Goal: Task Accomplishment & Management: Manage account settings

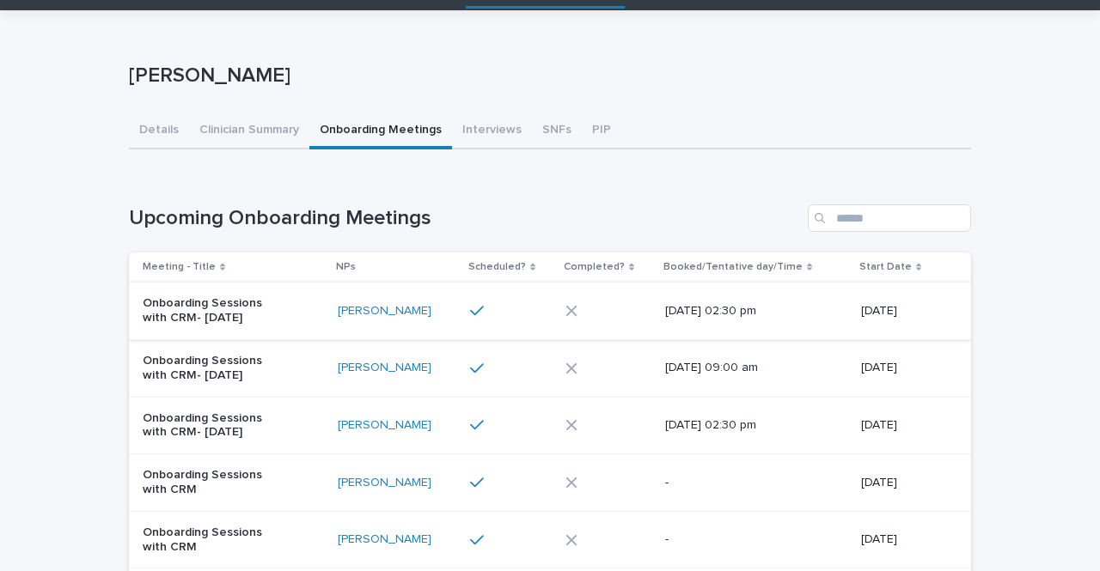
scroll to position [62, 0]
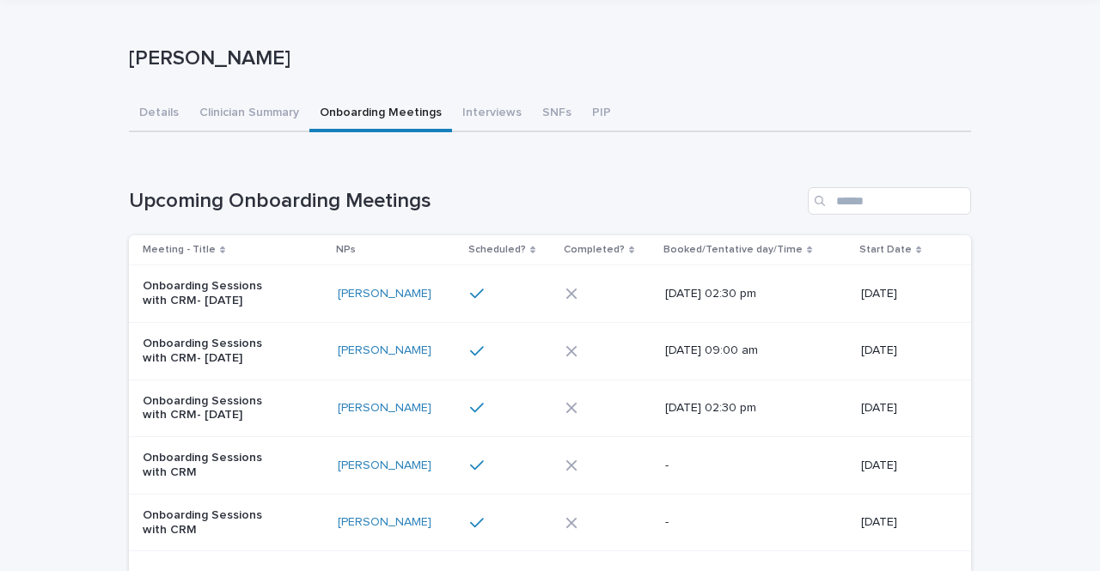
click at [422, 303] on div "[PERSON_NAME]" at bounding box center [397, 294] width 119 height 28
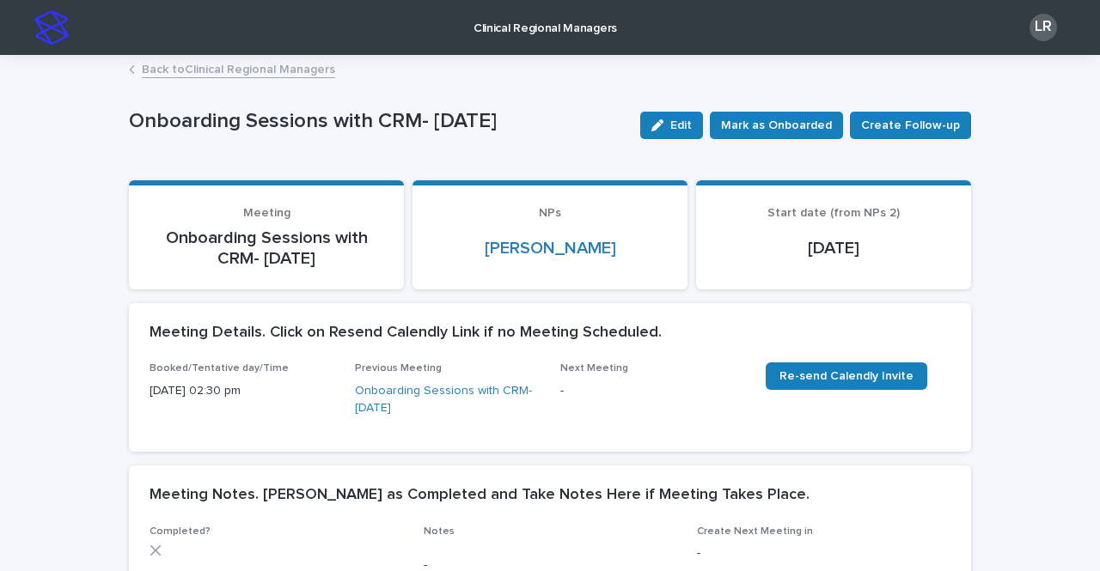
click at [210, 68] on link "Back to Clinical Regional Managers" at bounding box center [238, 68] width 193 height 20
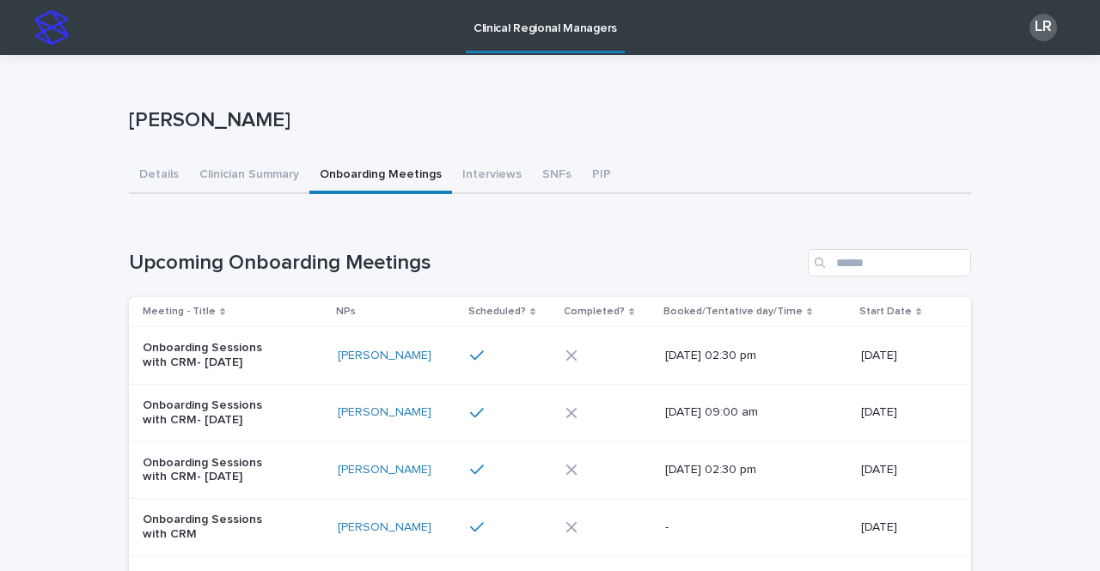
scroll to position [93, 0]
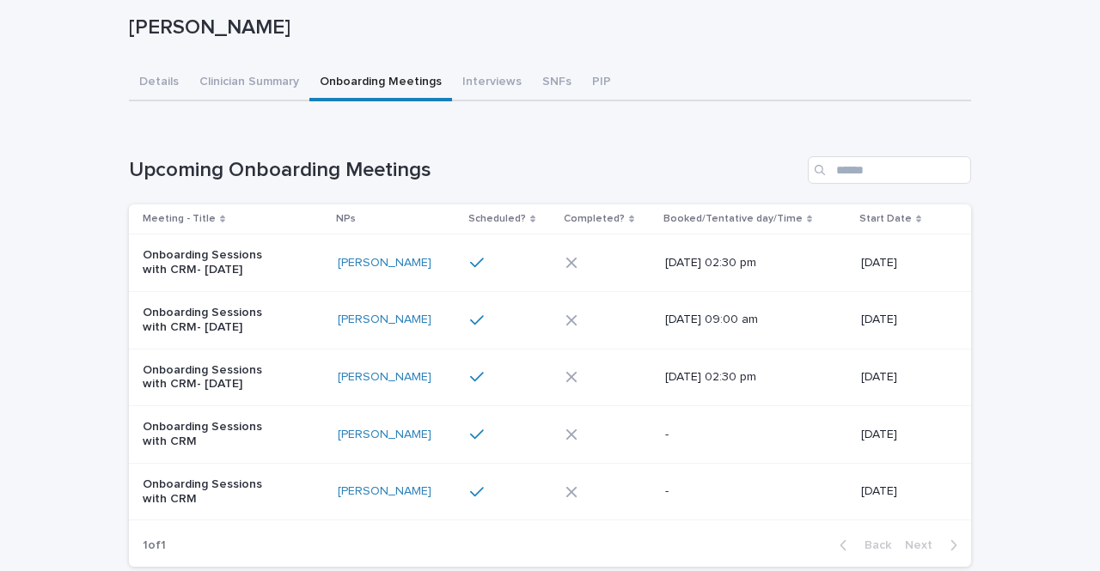
click at [427, 265] on div "[PERSON_NAME]" at bounding box center [397, 263] width 119 height 15
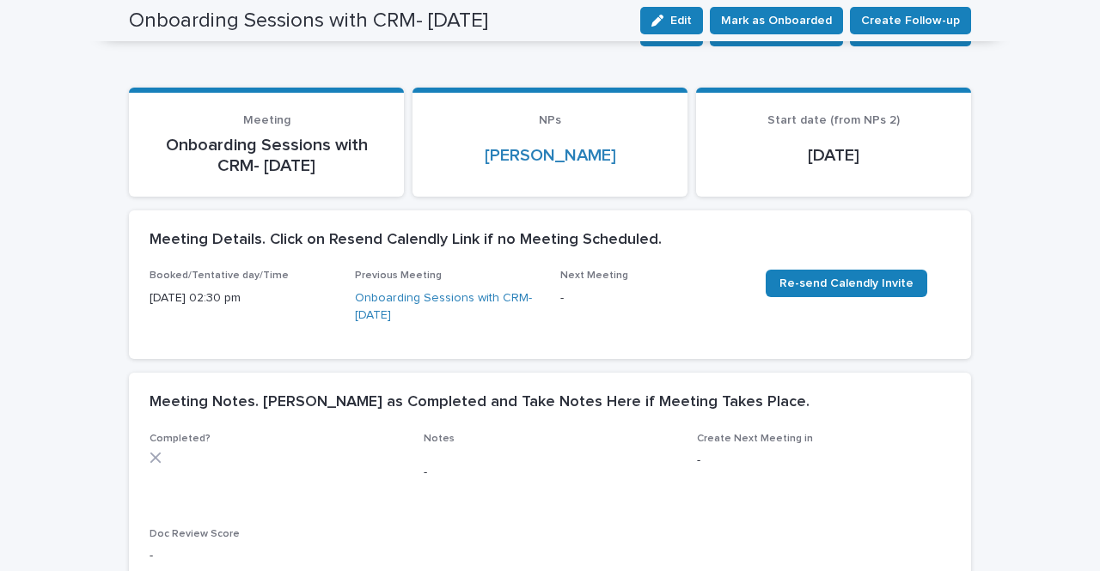
scroll to position [18, 0]
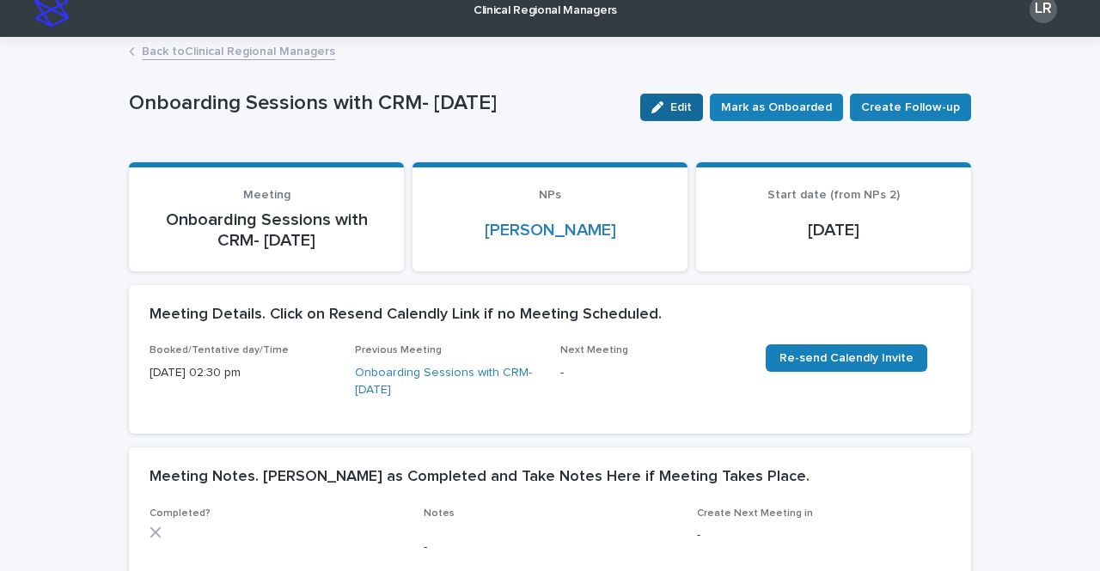
click at [665, 113] on button "Edit" at bounding box center [671, 107] width 63 height 27
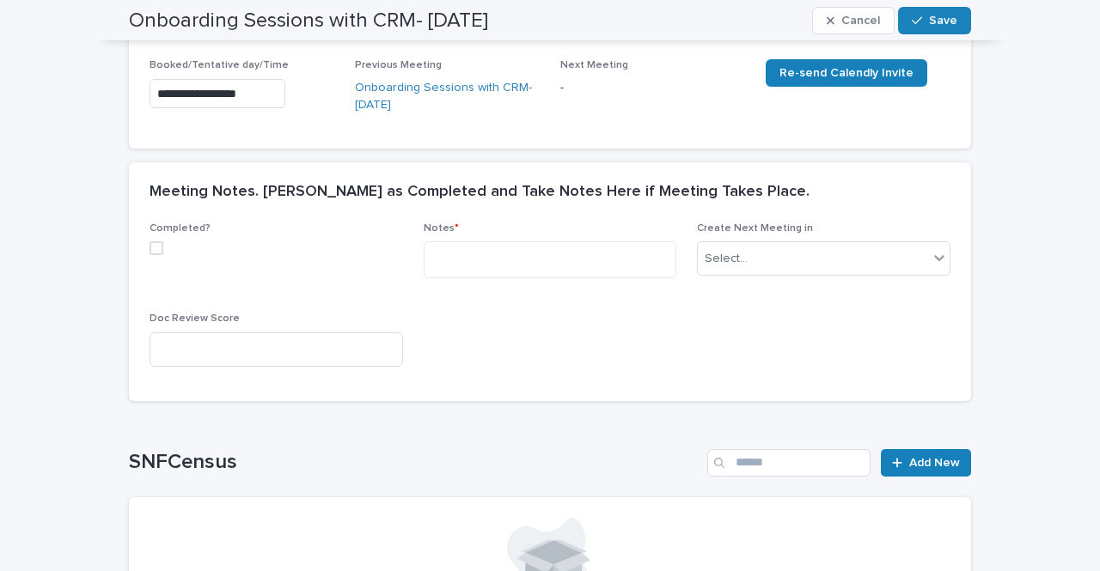
scroll to position [304, 0]
click at [465, 265] on textarea at bounding box center [550, 259] width 253 height 37
paste textarea "**********"
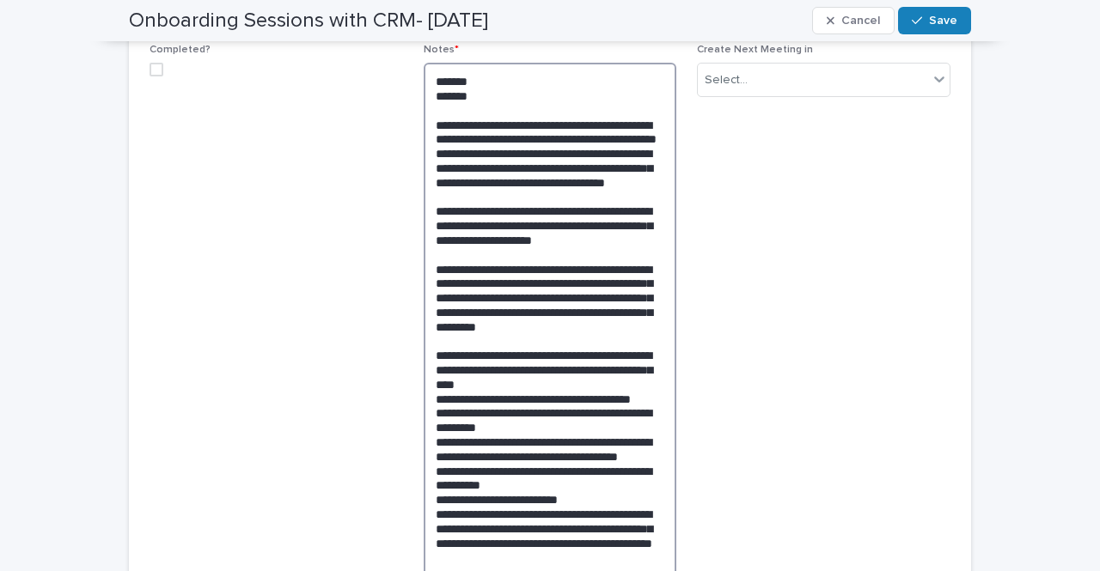
scroll to position [483, 0]
drag, startPoint x: 589, startPoint y: 167, endPoint x: 526, endPoint y: 183, distance: 65.6
click at [526, 183] on textarea at bounding box center [550, 354] width 253 height 585
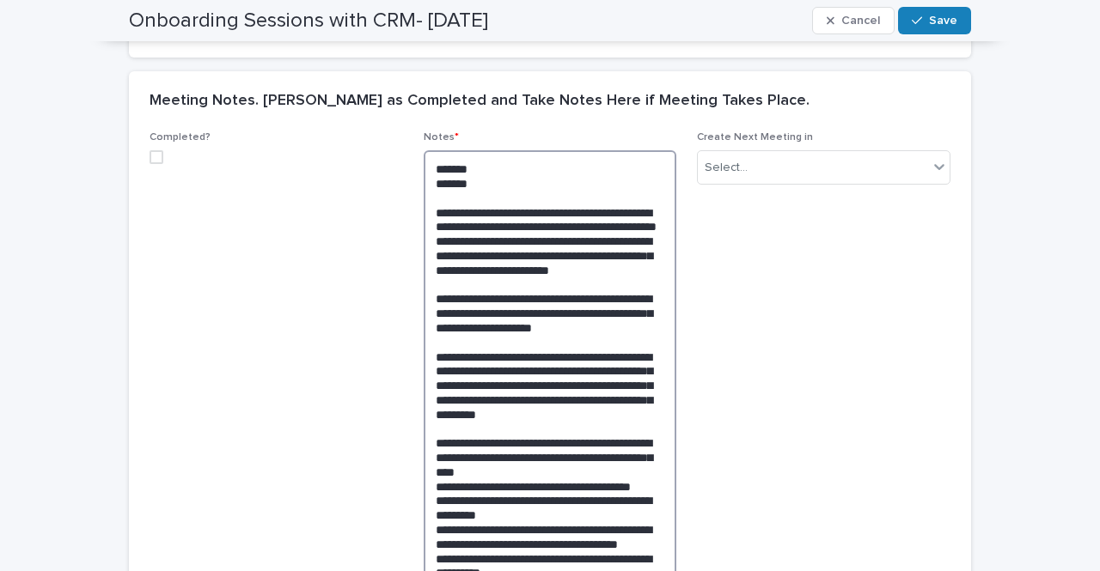
scroll to position [403, 0]
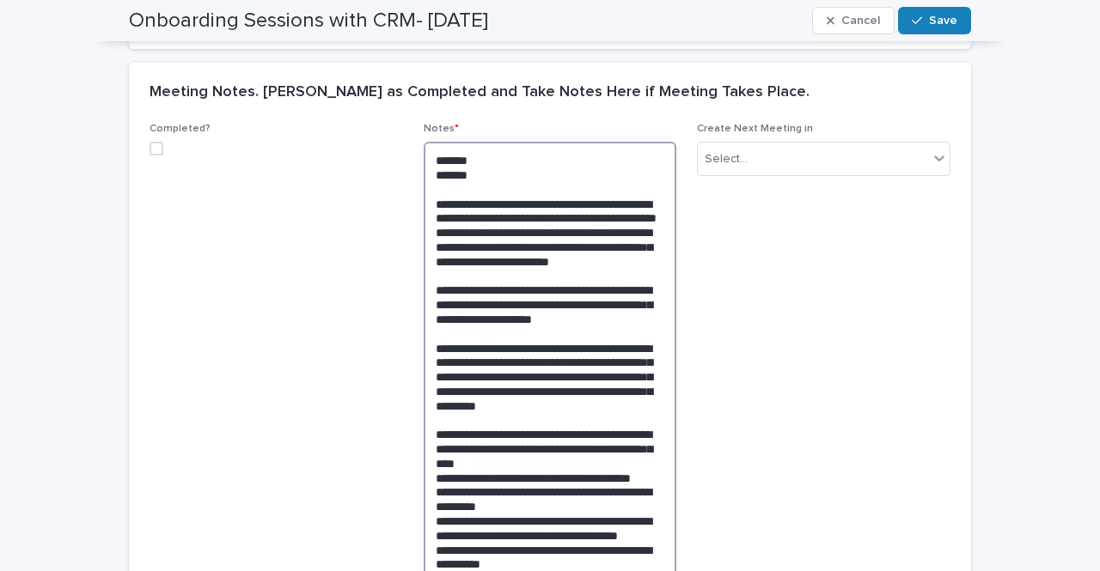
click at [151, 146] on span at bounding box center [156, 149] width 14 height 14
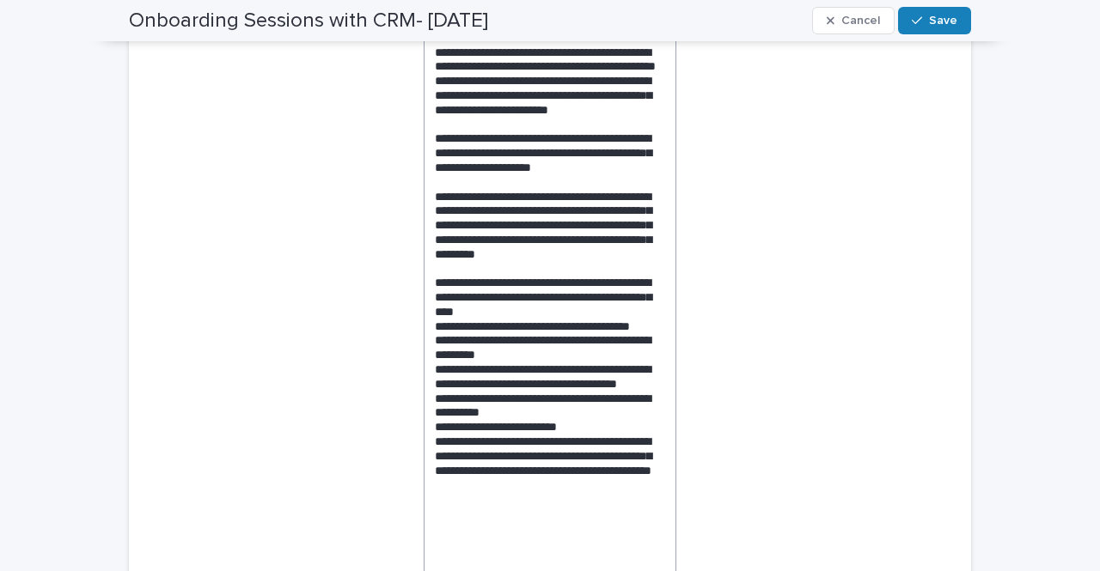
scroll to position [585, 0]
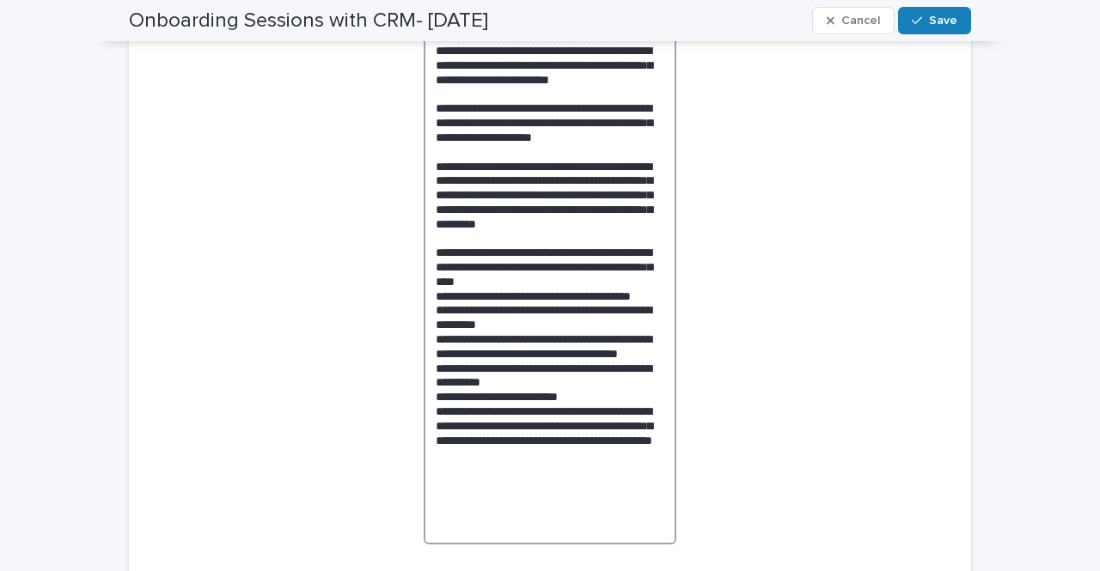
click at [464, 238] on textarea at bounding box center [550, 252] width 253 height 585
drag, startPoint x: 522, startPoint y: 241, endPoint x: 487, endPoint y: 241, distance: 35.2
click at [487, 241] on textarea at bounding box center [550, 252] width 253 height 585
click at [631, 266] on textarea at bounding box center [550, 252] width 253 height 585
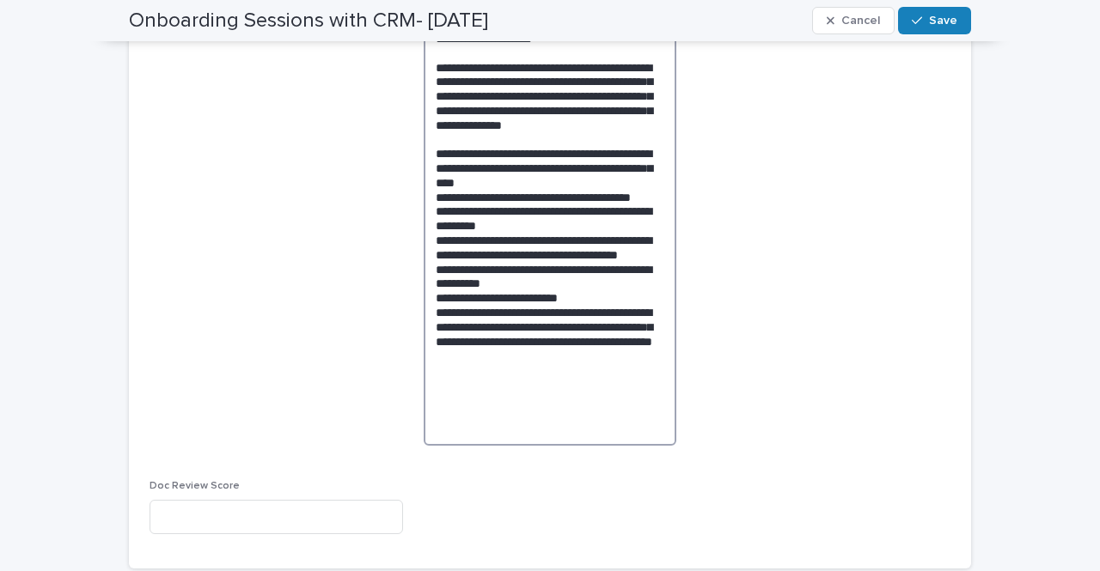
scroll to position [686, 0]
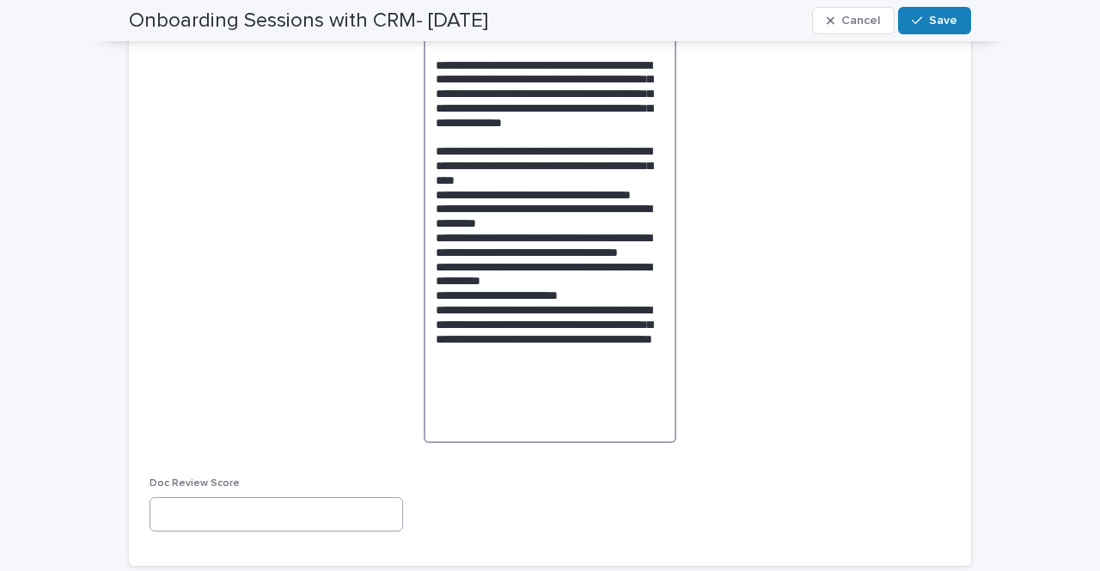
type textarea "**********"
click at [284, 518] on input at bounding box center [275, 514] width 253 height 34
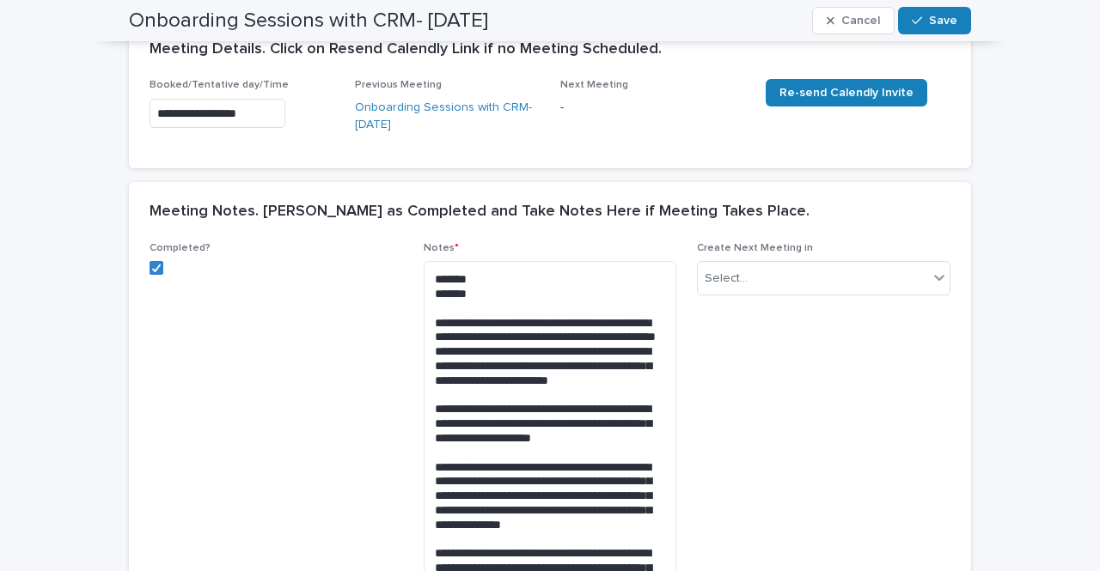
scroll to position [274, 0]
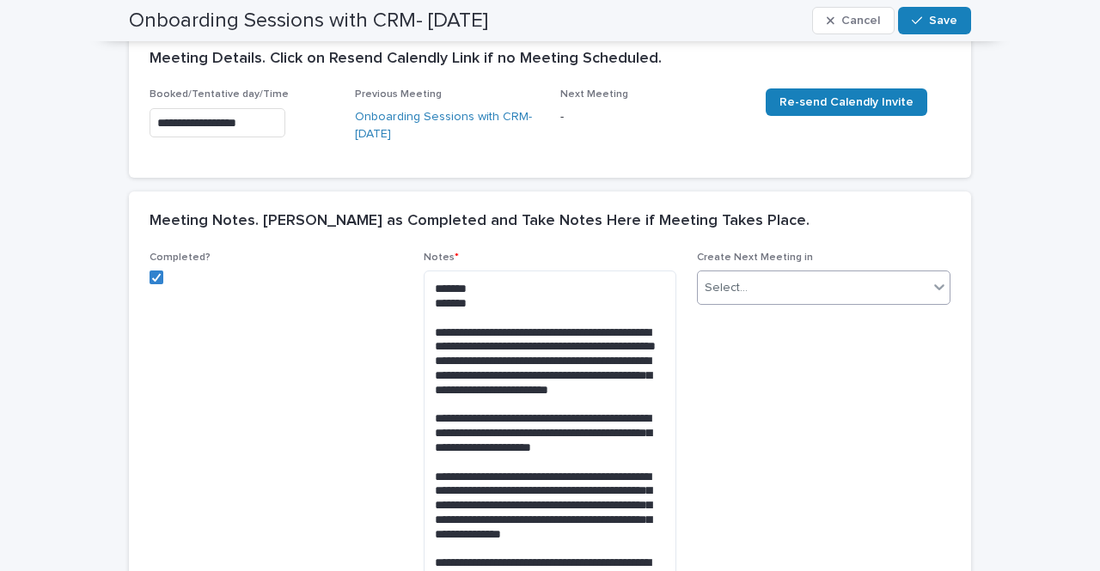
type input "****"
click at [776, 290] on div "Select..." at bounding box center [813, 288] width 230 height 28
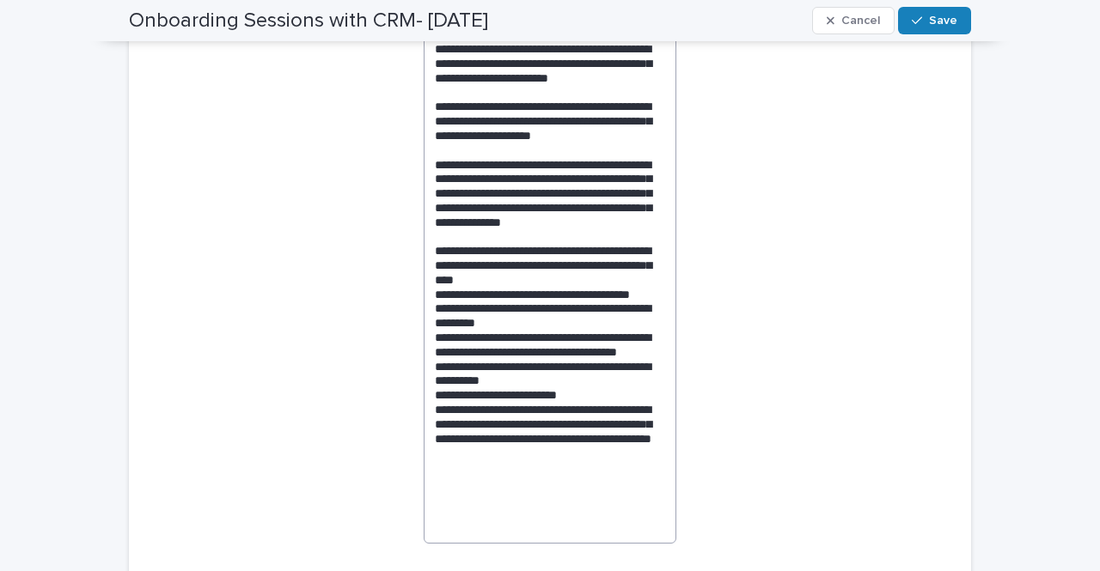
scroll to position [587, 0]
click at [601, 324] on textarea at bounding box center [550, 250] width 253 height 585
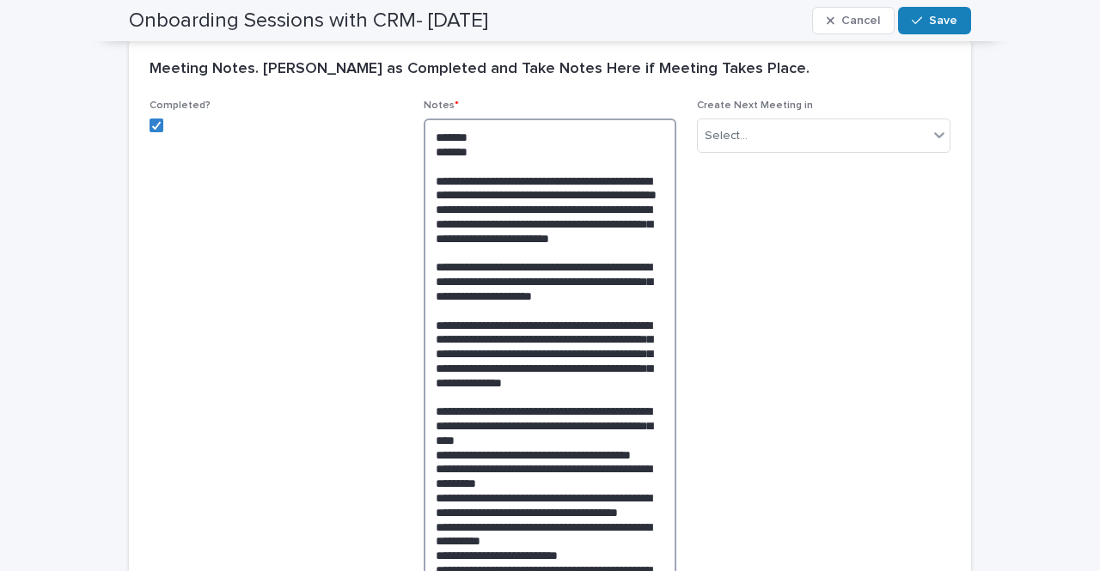
scroll to position [426, 0]
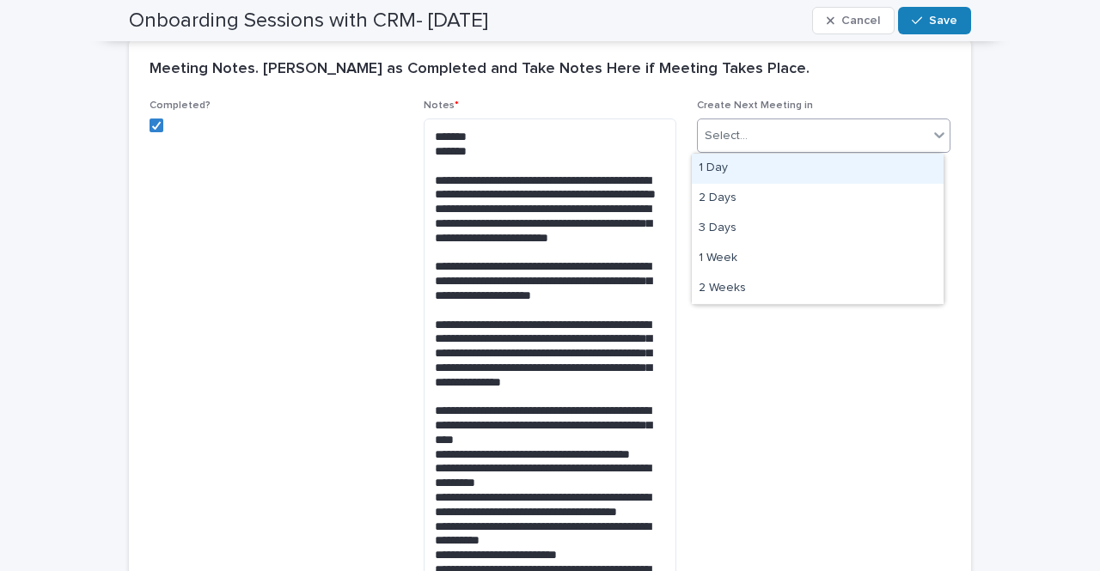
click at [753, 131] on div "Select..." at bounding box center [813, 136] width 230 height 28
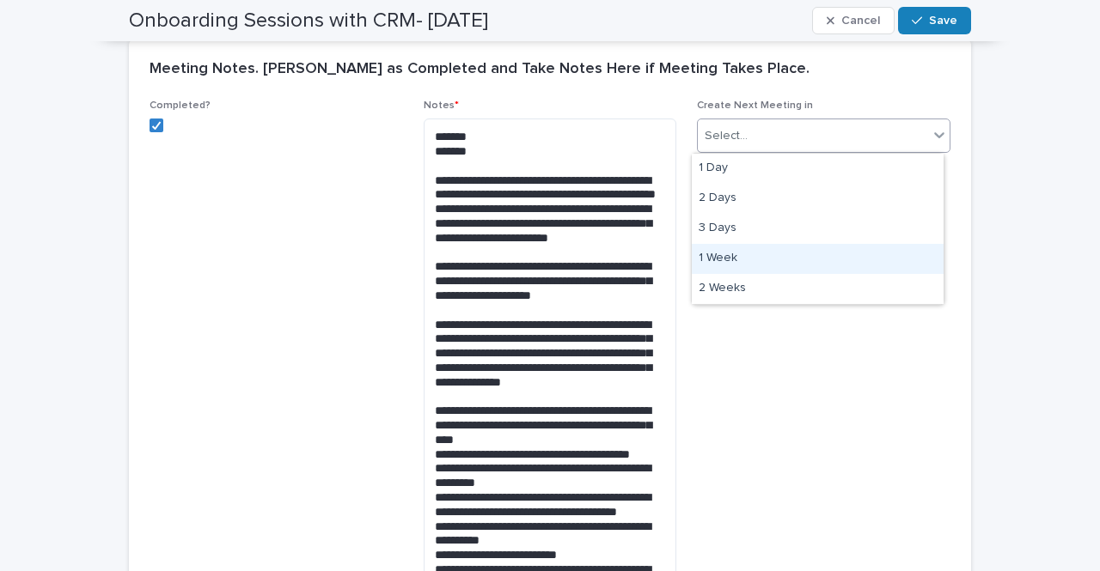
click at [740, 255] on div "1 Week" at bounding box center [818, 259] width 252 height 30
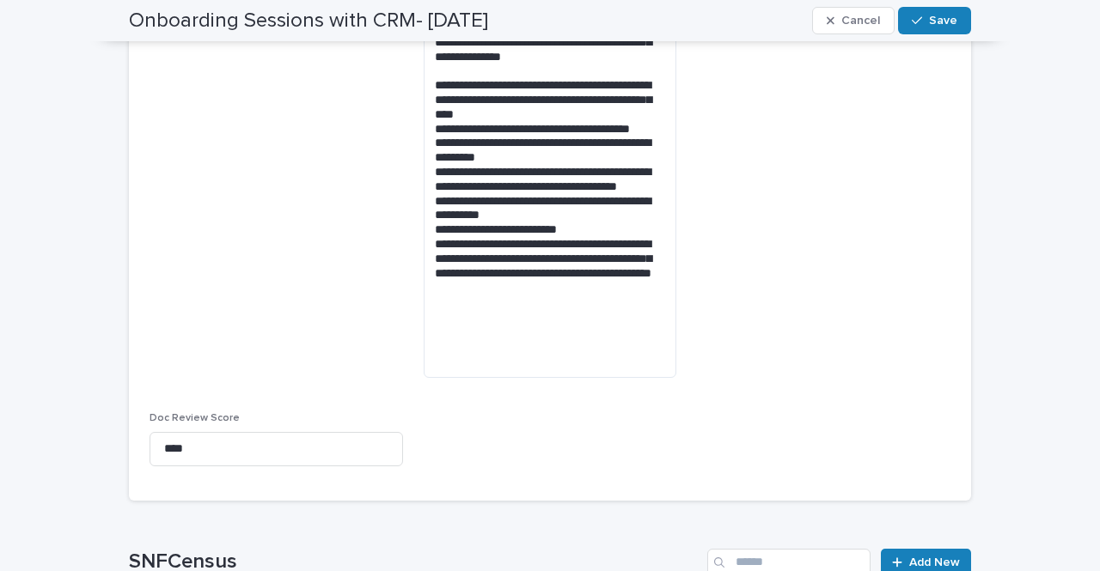
scroll to position [751, 0]
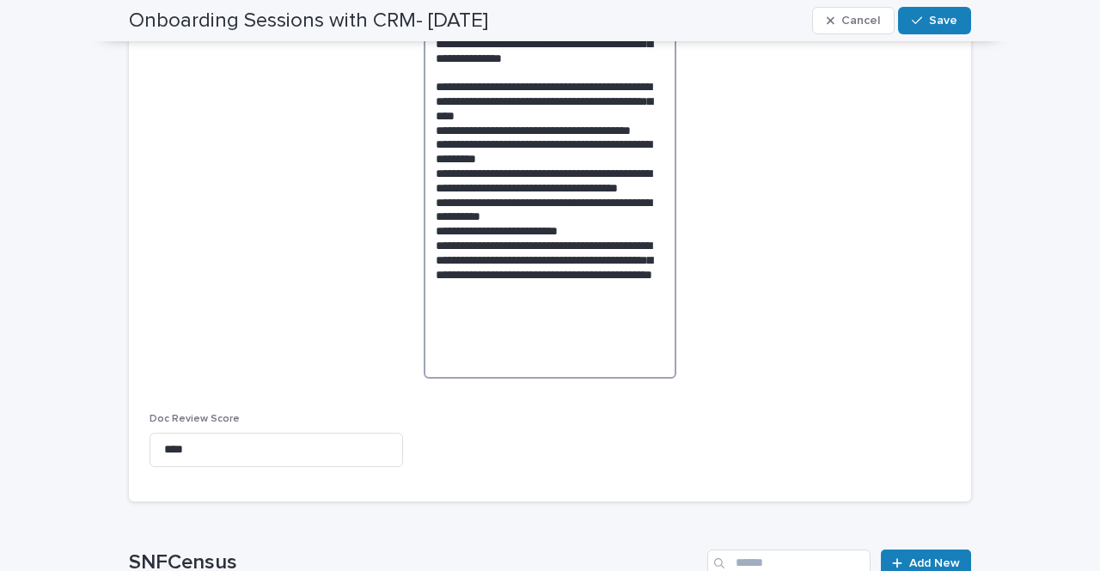
click at [545, 330] on textarea at bounding box center [550, 86] width 253 height 585
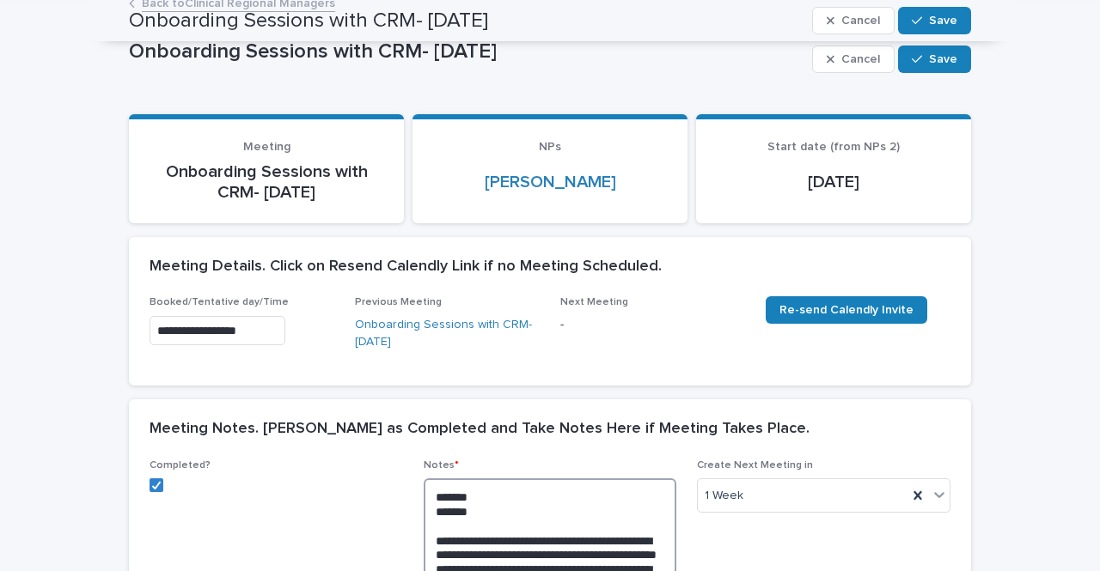
scroll to position [0, 0]
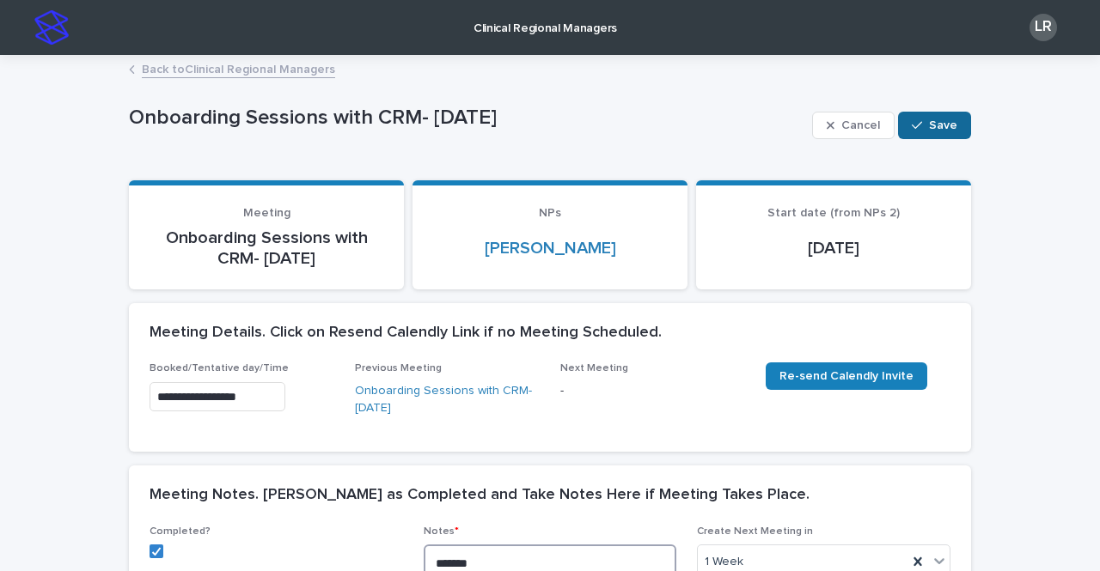
type textarea "**********"
click at [929, 129] on span "Save" at bounding box center [943, 125] width 28 height 12
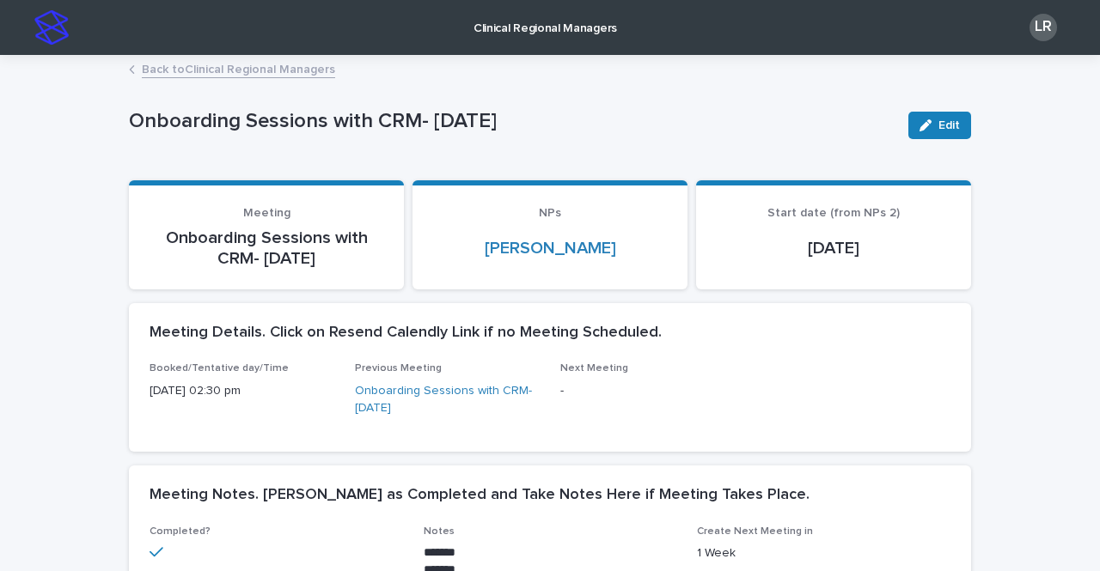
click at [196, 70] on link "Back to Clinical Regional Managers" at bounding box center [238, 68] width 193 height 20
